Goal: Check status: Check status

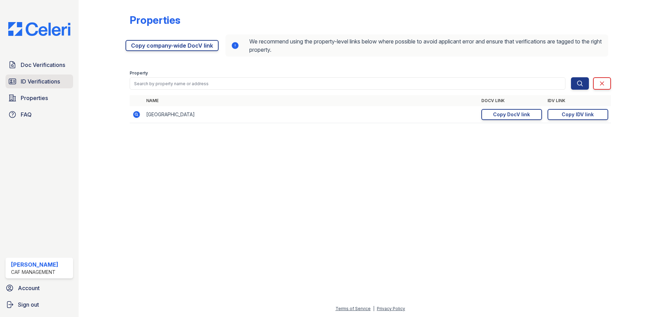
click at [31, 83] on span "ID Verifications" at bounding box center [40, 81] width 39 height 8
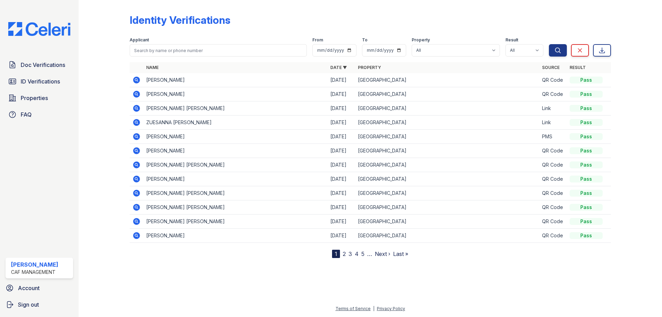
click at [139, 125] on icon at bounding box center [136, 122] width 7 height 7
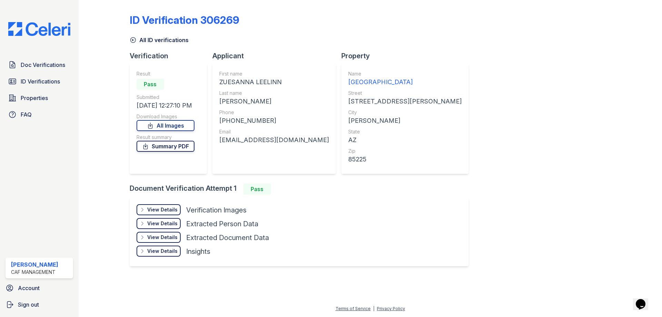
click at [154, 149] on link "Summary PDF" at bounding box center [166, 146] width 58 height 11
click at [163, 208] on div "View Details" at bounding box center [162, 209] width 30 height 7
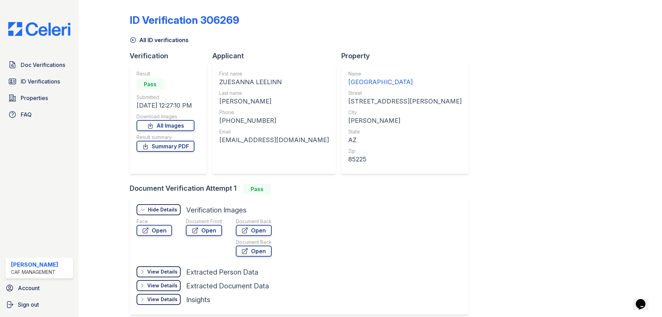
click at [203, 237] on div "Document Front Open" at bounding box center [204, 238] width 36 height 41
click at [206, 233] on link "Open" at bounding box center [204, 230] width 36 height 11
click at [29, 85] on span "ID Verifications" at bounding box center [40, 81] width 39 height 8
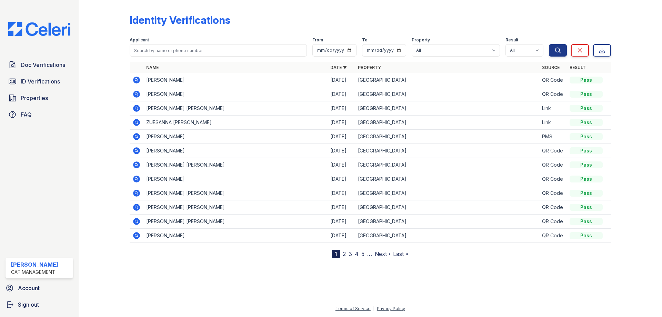
click at [134, 108] on icon at bounding box center [136, 108] width 7 height 7
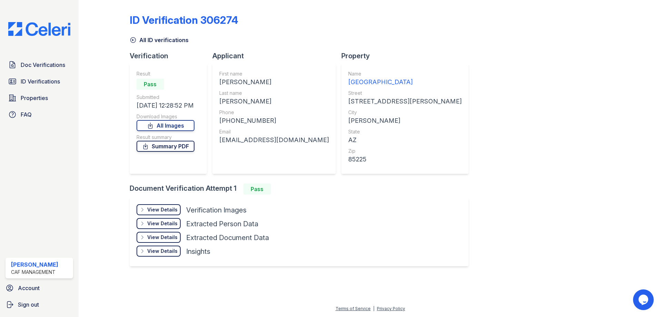
click at [160, 148] on link "Summary PDF" at bounding box center [166, 146] width 58 height 11
click at [33, 80] on span "ID Verifications" at bounding box center [40, 81] width 39 height 8
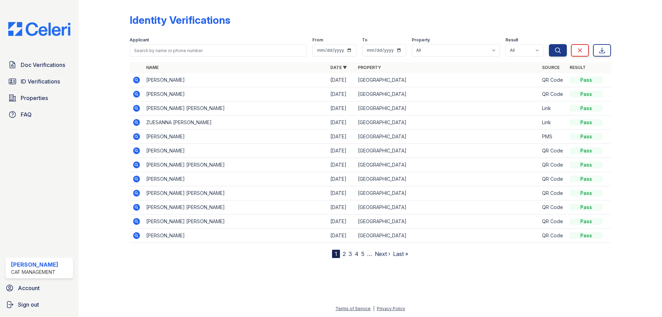
click at [137, 108] on icon at bounding box center [136, 108] width 2 height 2
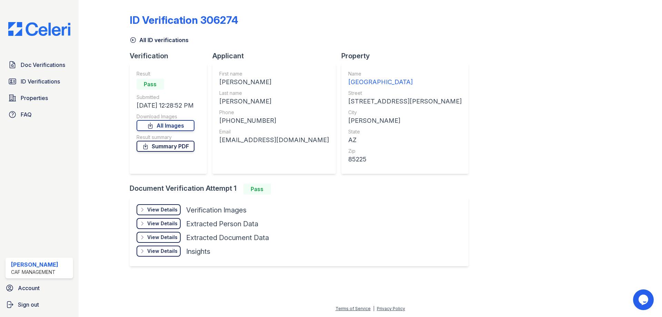
click at [174, 144] on link "Summary PDF" at bounding box center [166, 146] width 58 height 11
click at [172, 211] on div "View Details" at bounding box center [162, 209] width 30 height 7
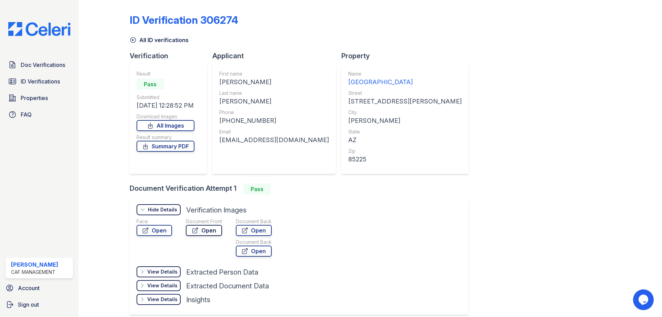
click at [203, 229] on link "Open" at bounding box center [204, 230] width 36 height 11
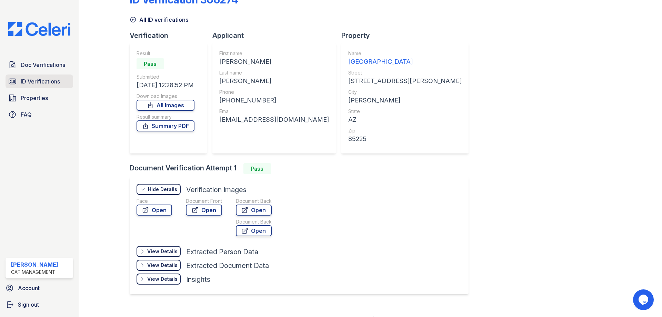
scroll to position [31, 0]
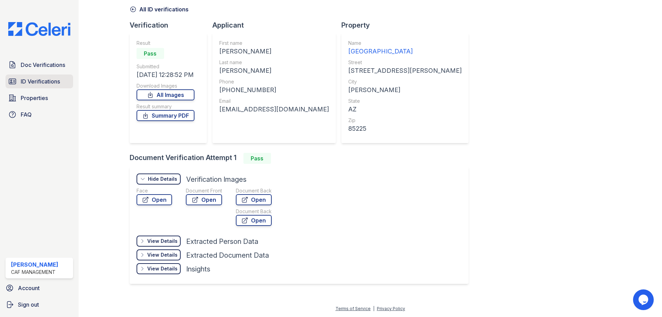
click at [47, 79] on span "ID Verifications" at bounding box center [40, 81] width 39 height 8
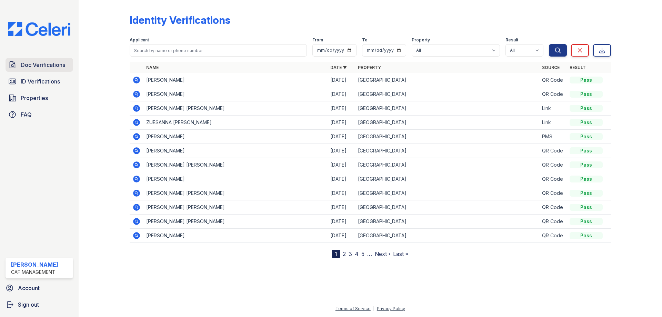
click at [27, 68] on span "Doc Verifications" at bounding box center [43, 65] width 45 height 8
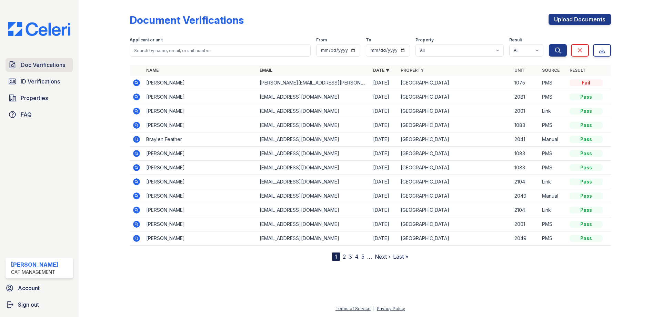
click at [48, 68] on span "Doc Verifications" at bounding box center [43, 65] width 45 height 8
click at [20, 81] on link "ID Verifications" at bounding box center [40, 82] width 68 height 14
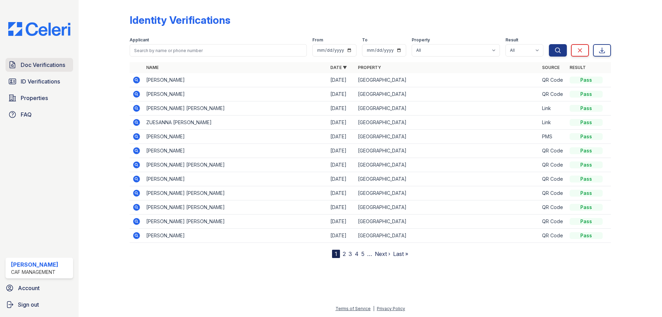
click at [31, 70] on link "Doc Verifications" at bounding box center [40, 65] width 68 height 14
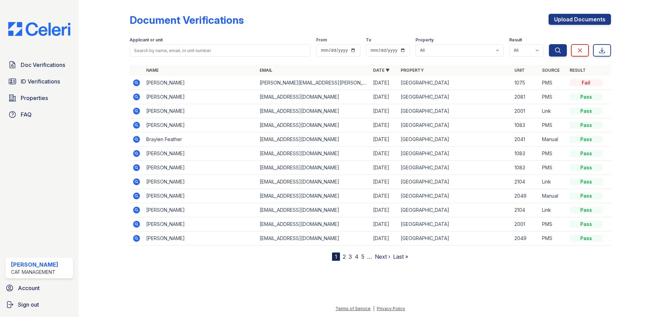
click at [31, 70] on link "Doc Verifications" at bounding box center [40, 65] width 68 height 14
